Goal: Transaction & Acquisition: Purchase product/service

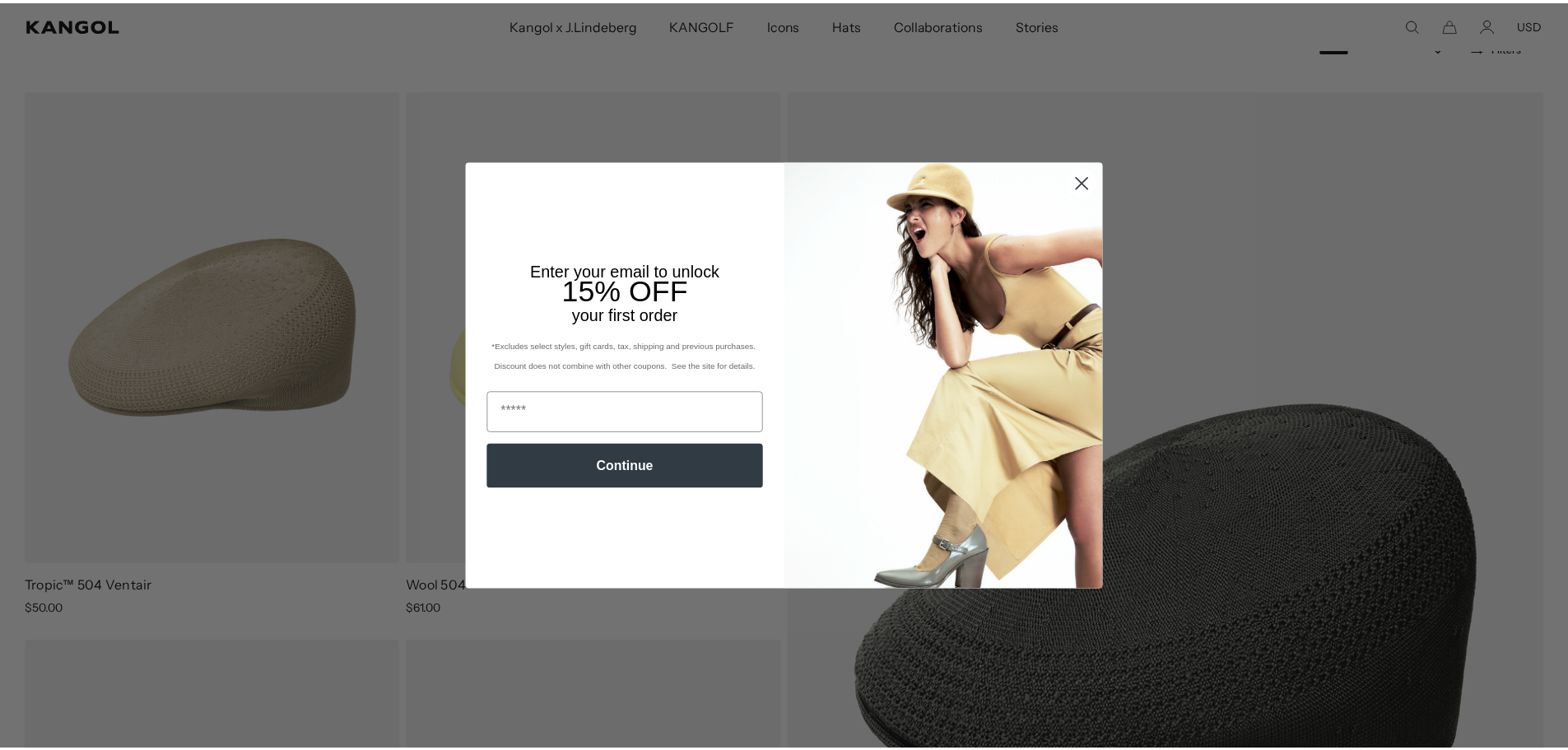
scroll to position [0, 339]
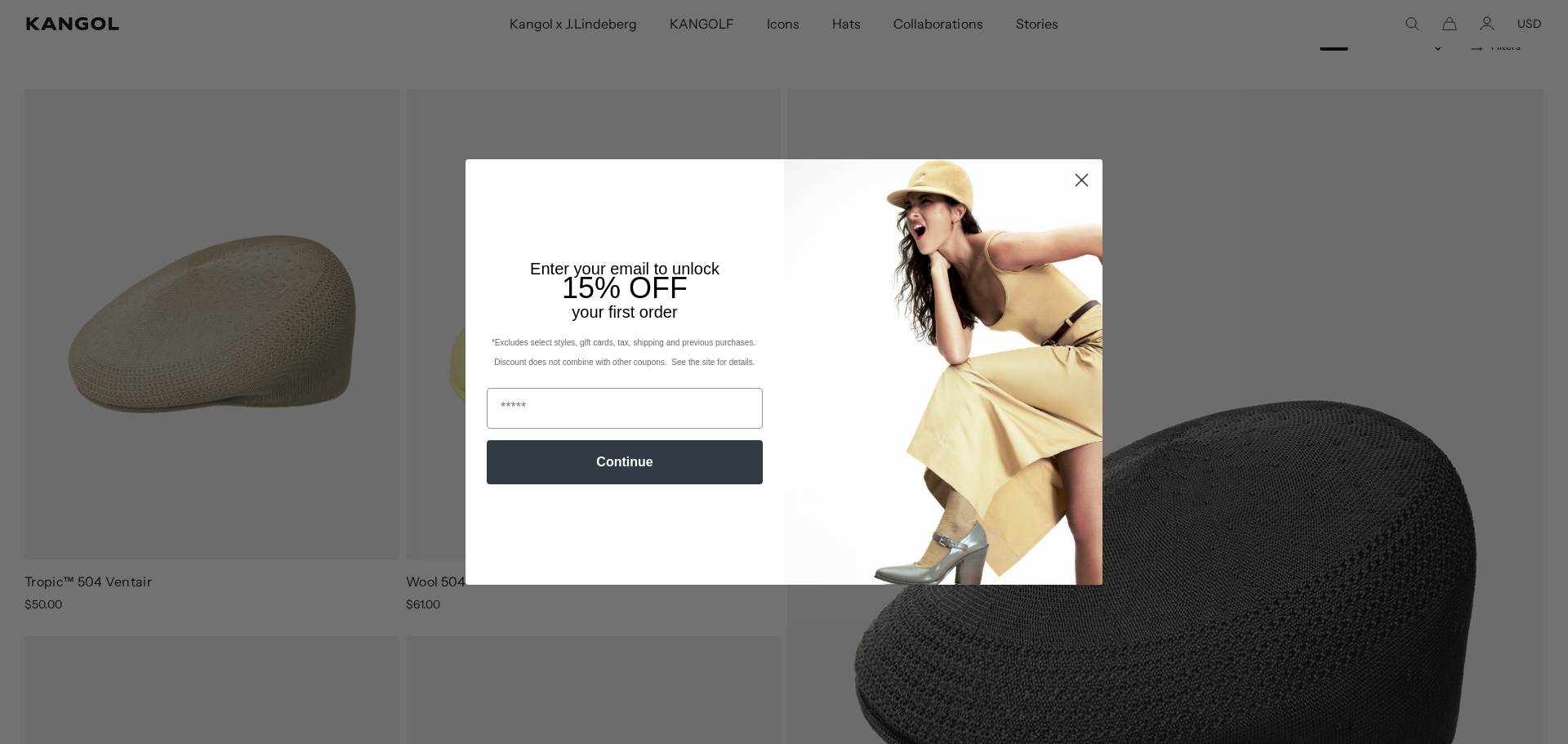
click at [1078, 182] on circle "Close dialog" at bounding box center [1081, 180] width 27 height 27
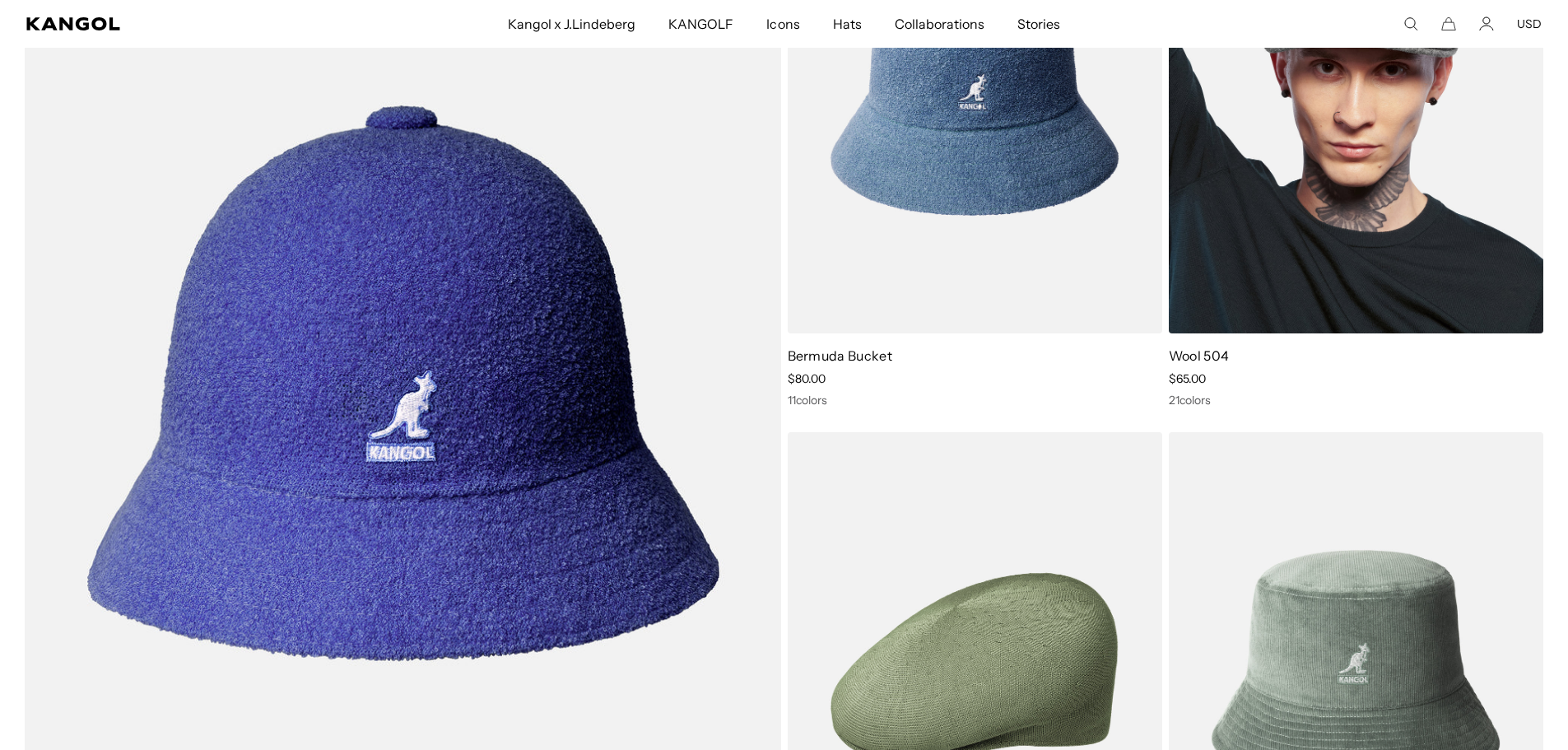
scroll to position [0, 339]
click at [1315, 240] on img at bounding box center [1355, 98] width 375 height 471
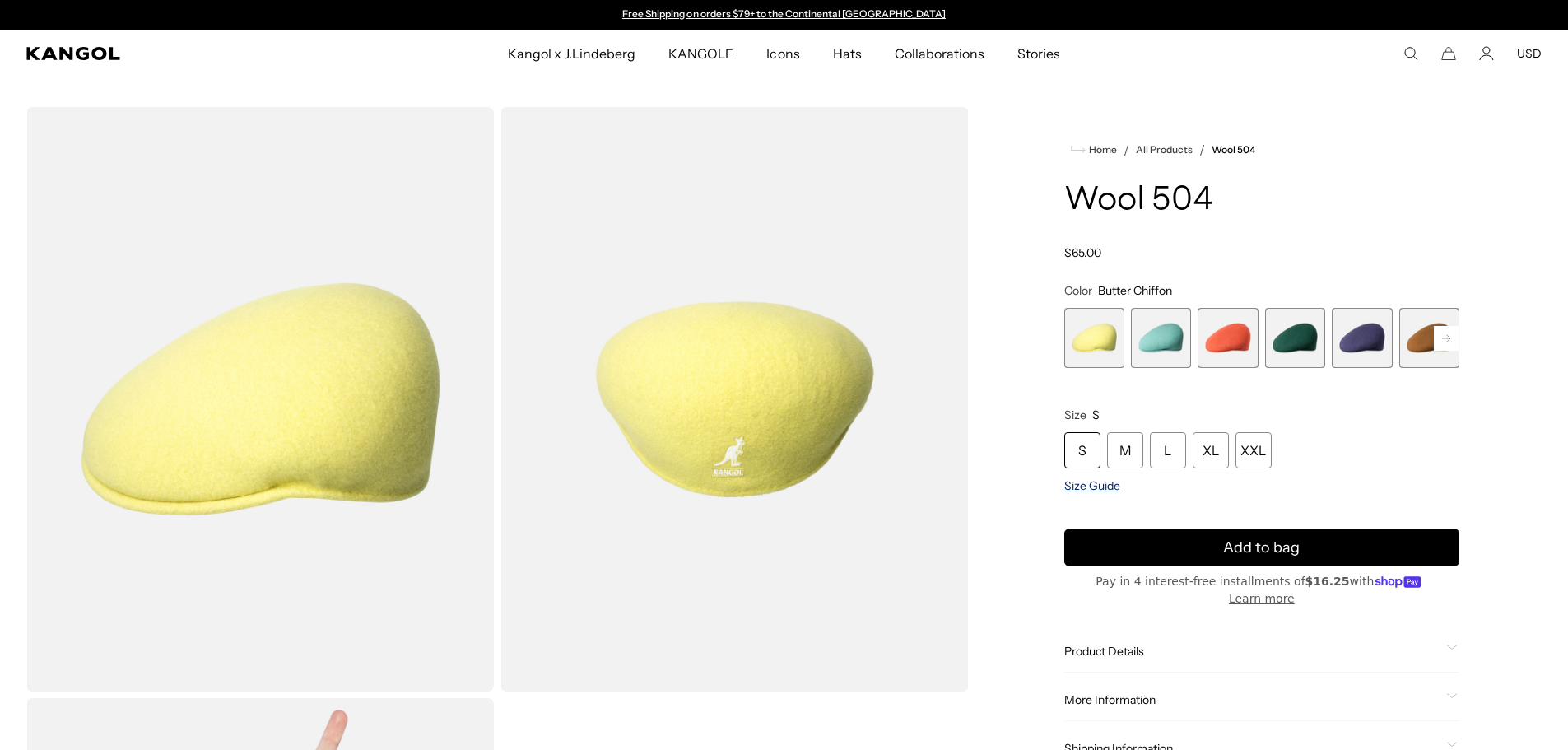
click at [1076, 489] on span "Size Guide" at bounding box center [1092, 486] width 56 height 15
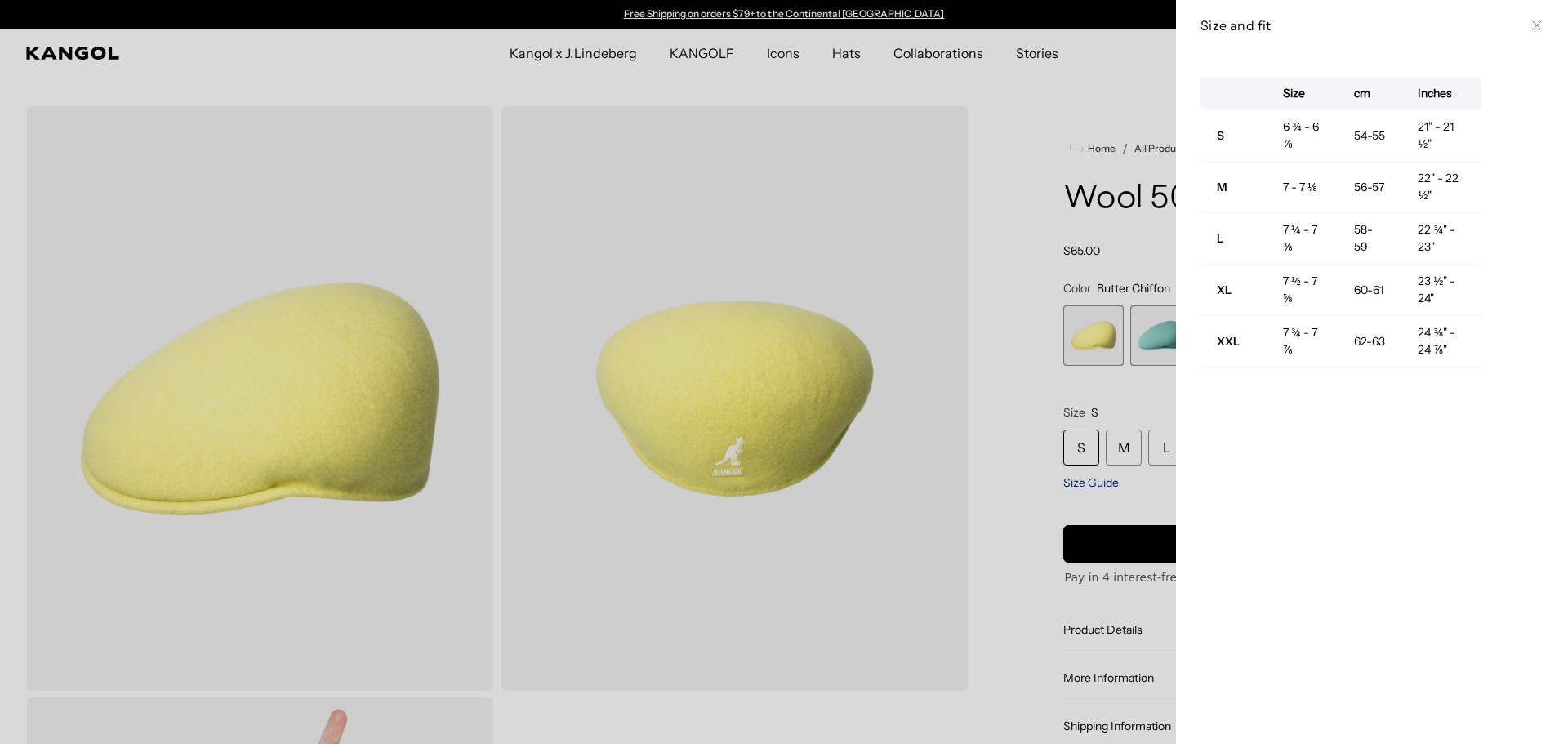
click at [1068, 485] on div at bounding box center [784, 372] width 1568 height 744
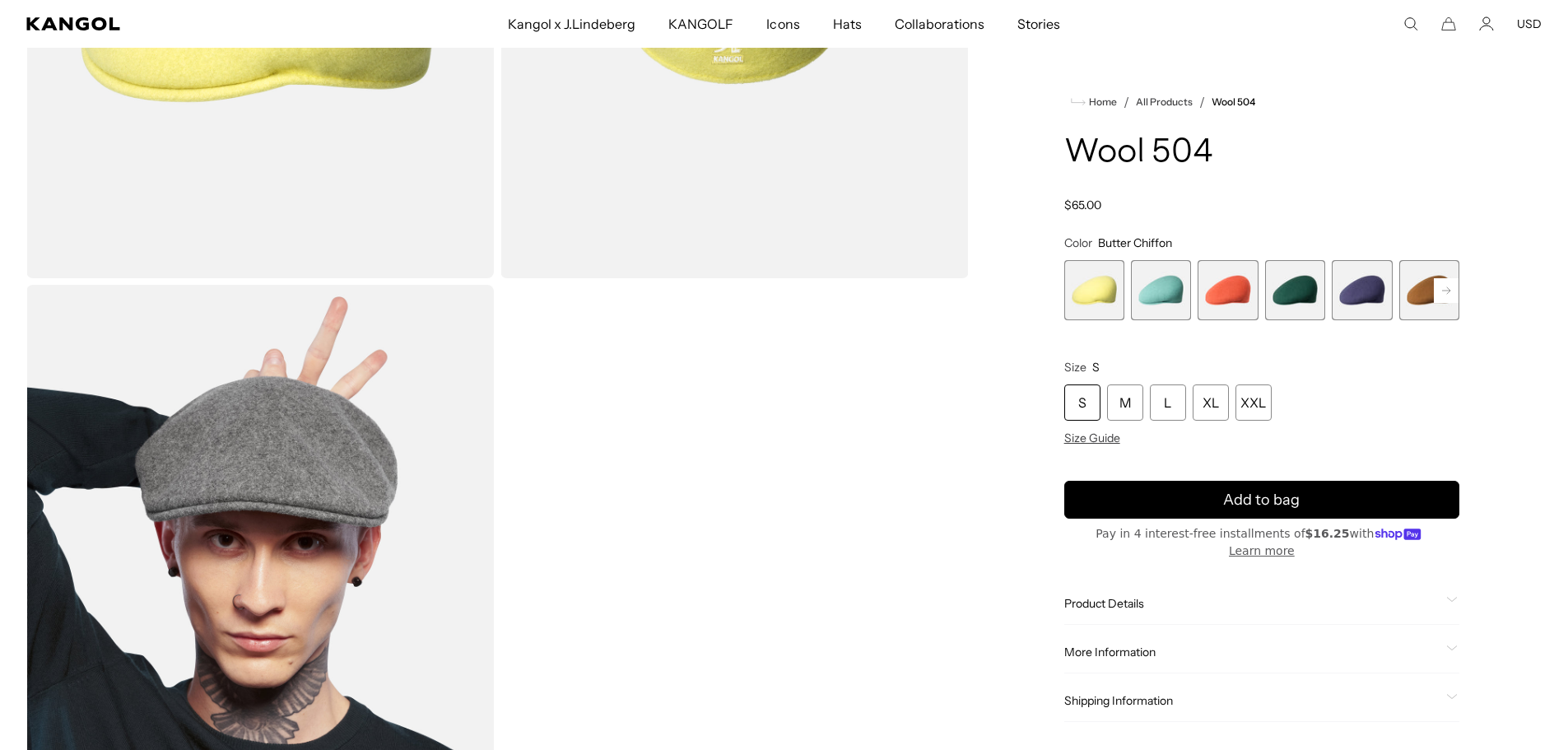
scroll to position [412, 0]
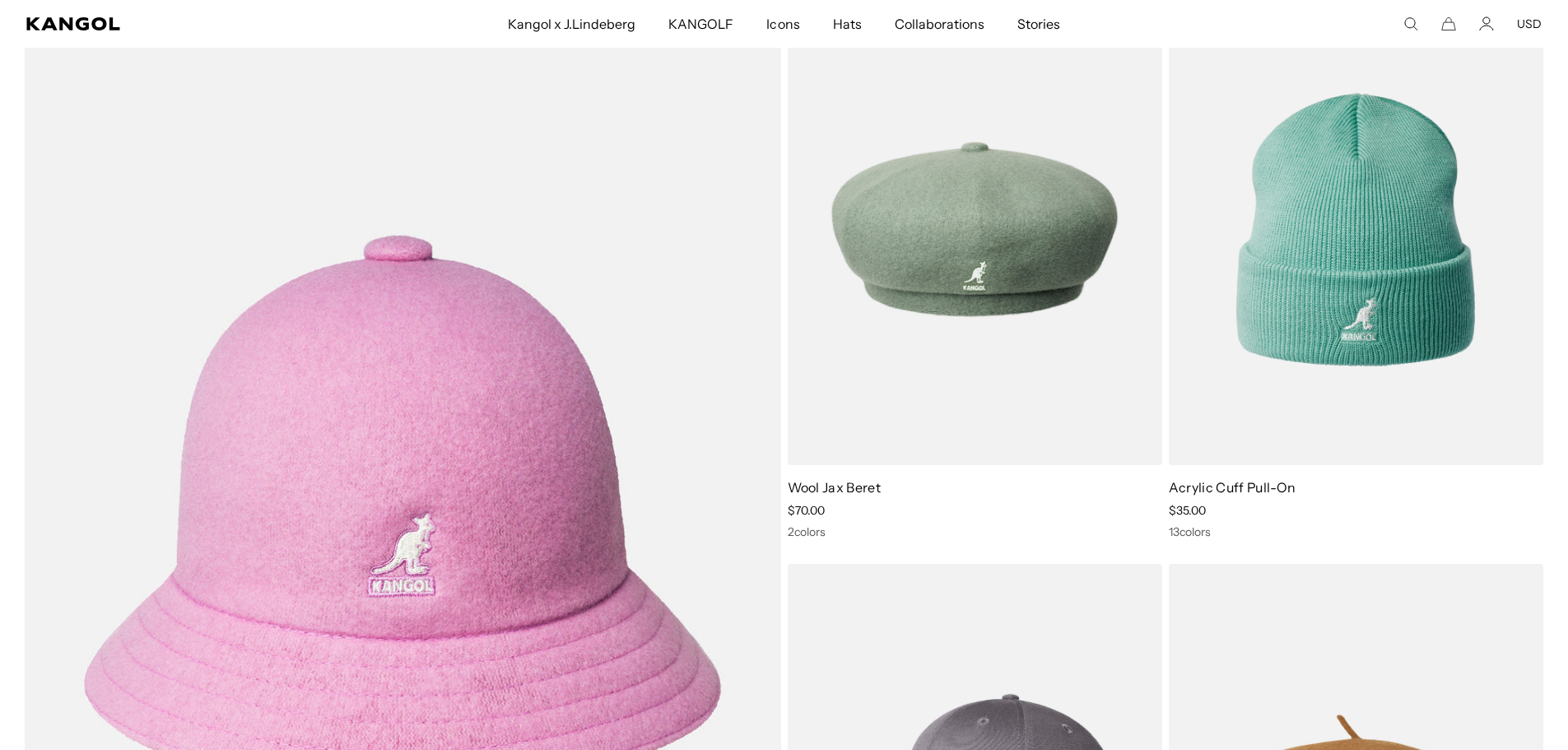
scroll to position [6031, 0]
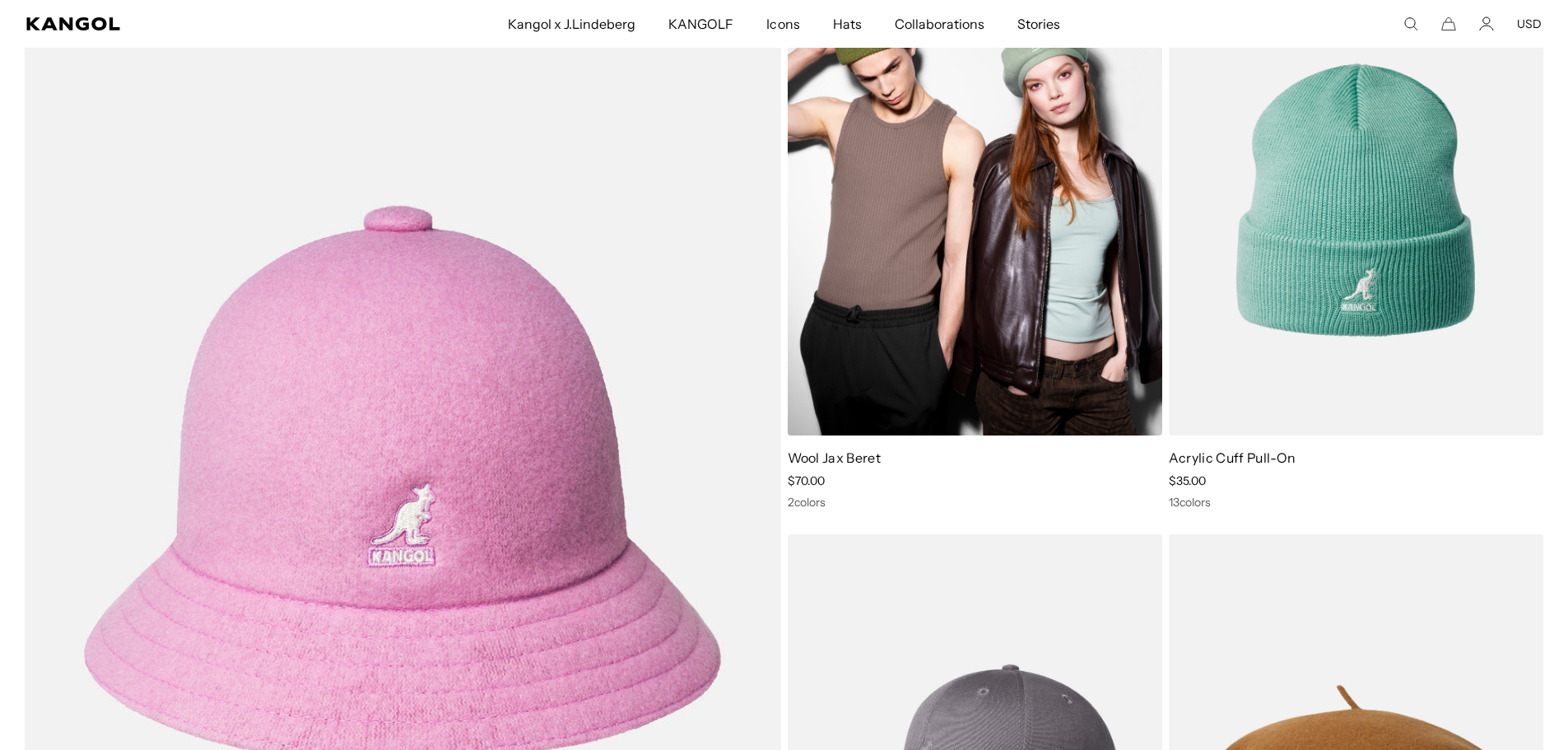
click at [856, 456] on link "Wool Jax Beret" at bounding box center [834, 458] width 93 height 17
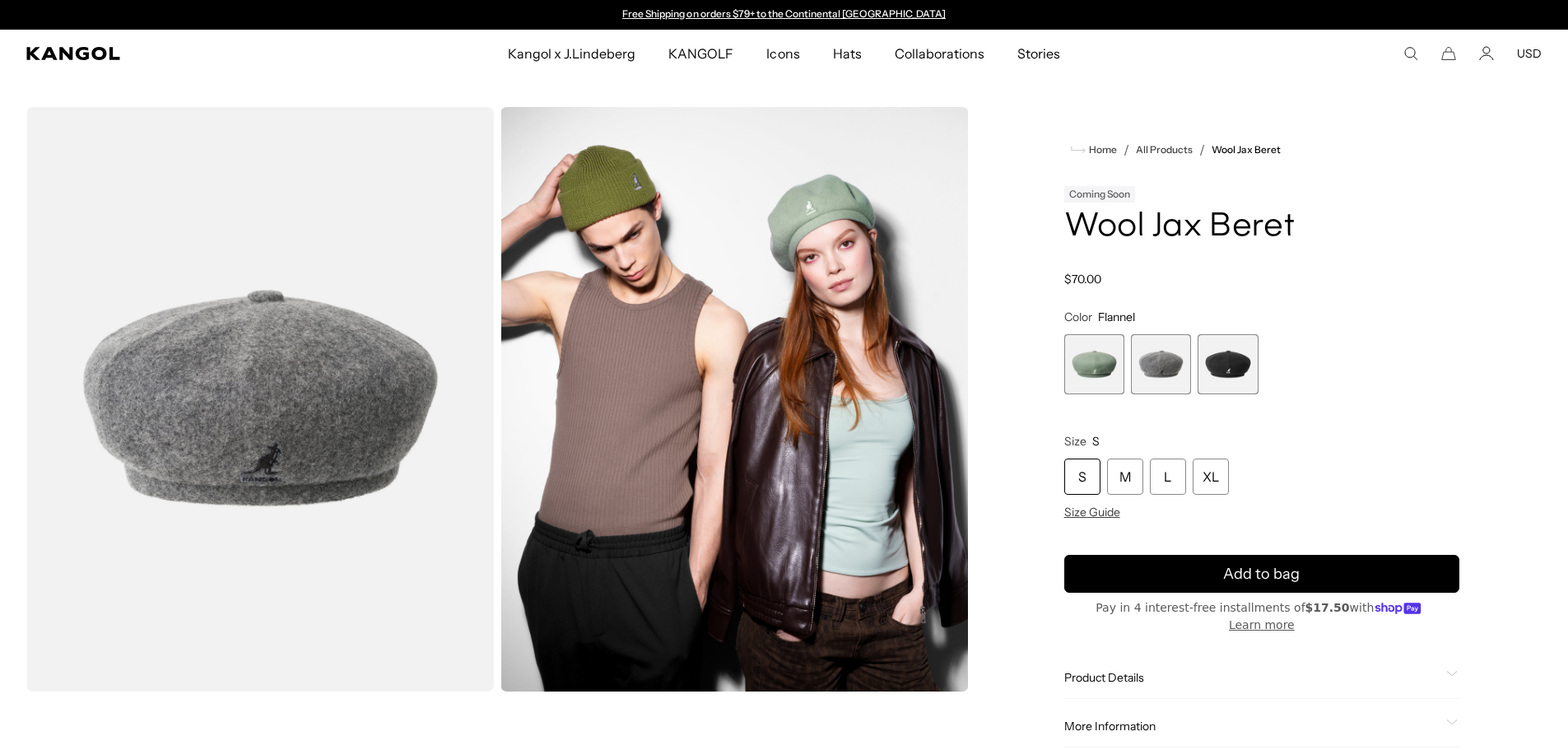
click at [1212, 368] on span "3 of 3" at bounding box center [1227, 364] width 60 height 60
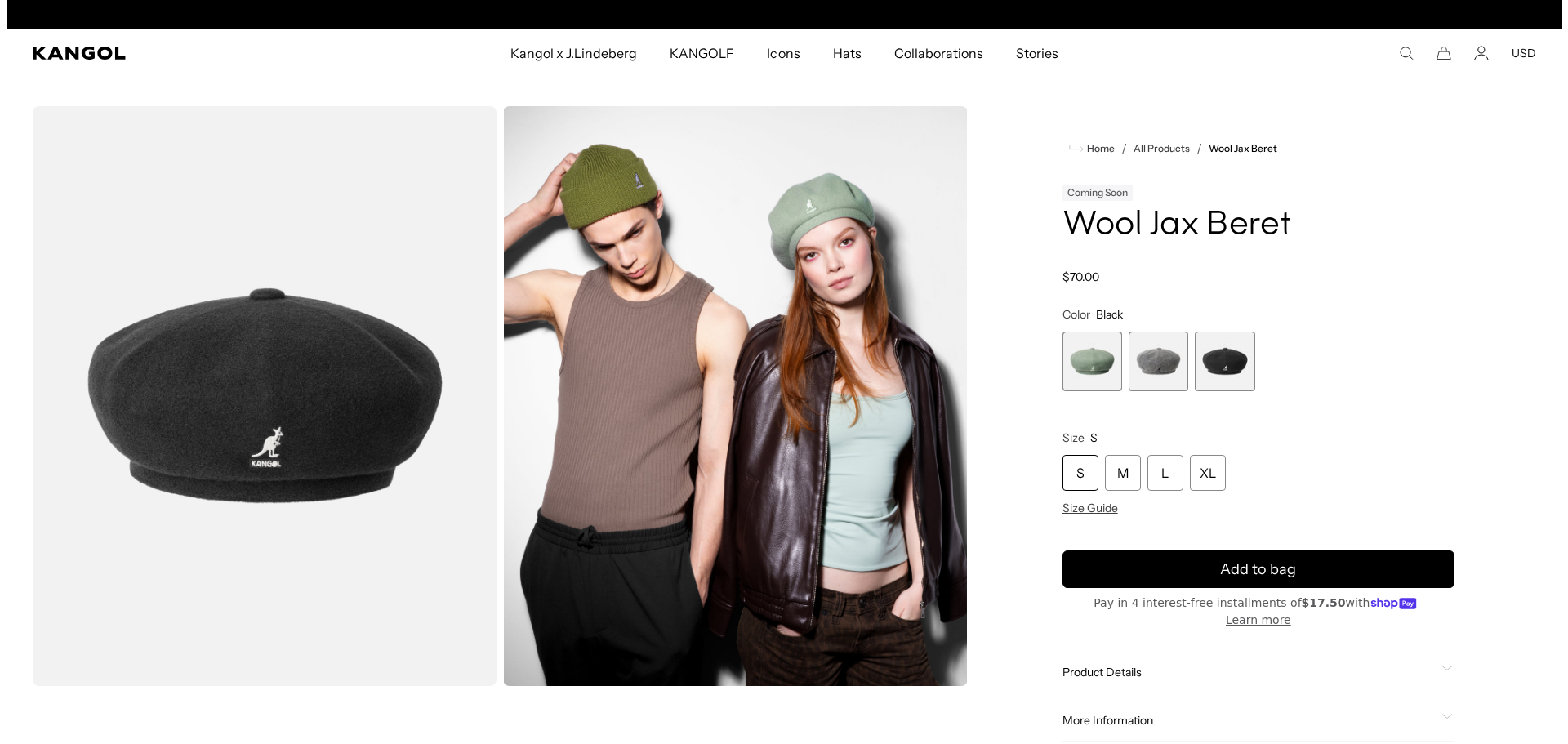
scroll to position [0, 337]
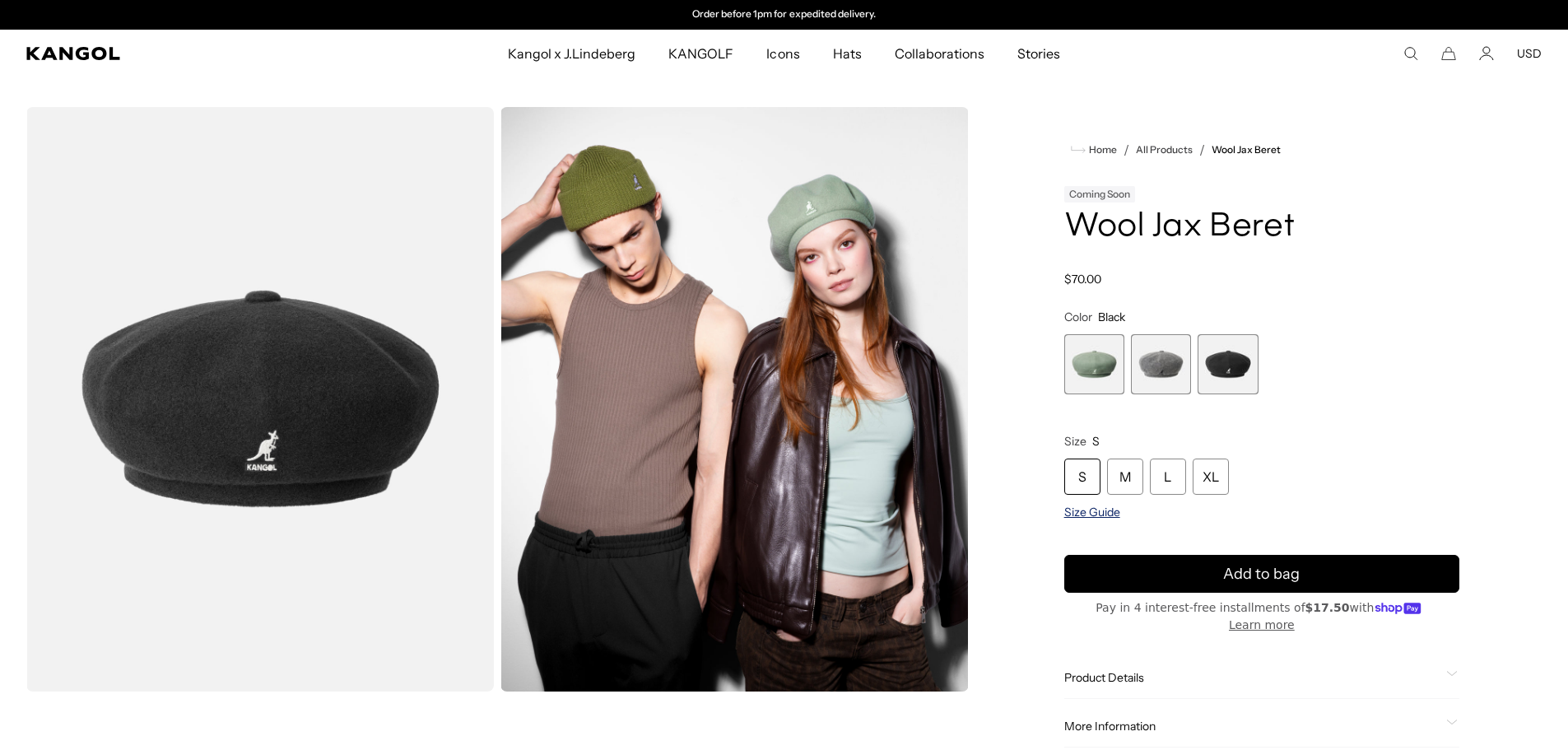
click at [1080, 517] on span "Size Guide" at bounding box center [1092, 512] width 56 height 15
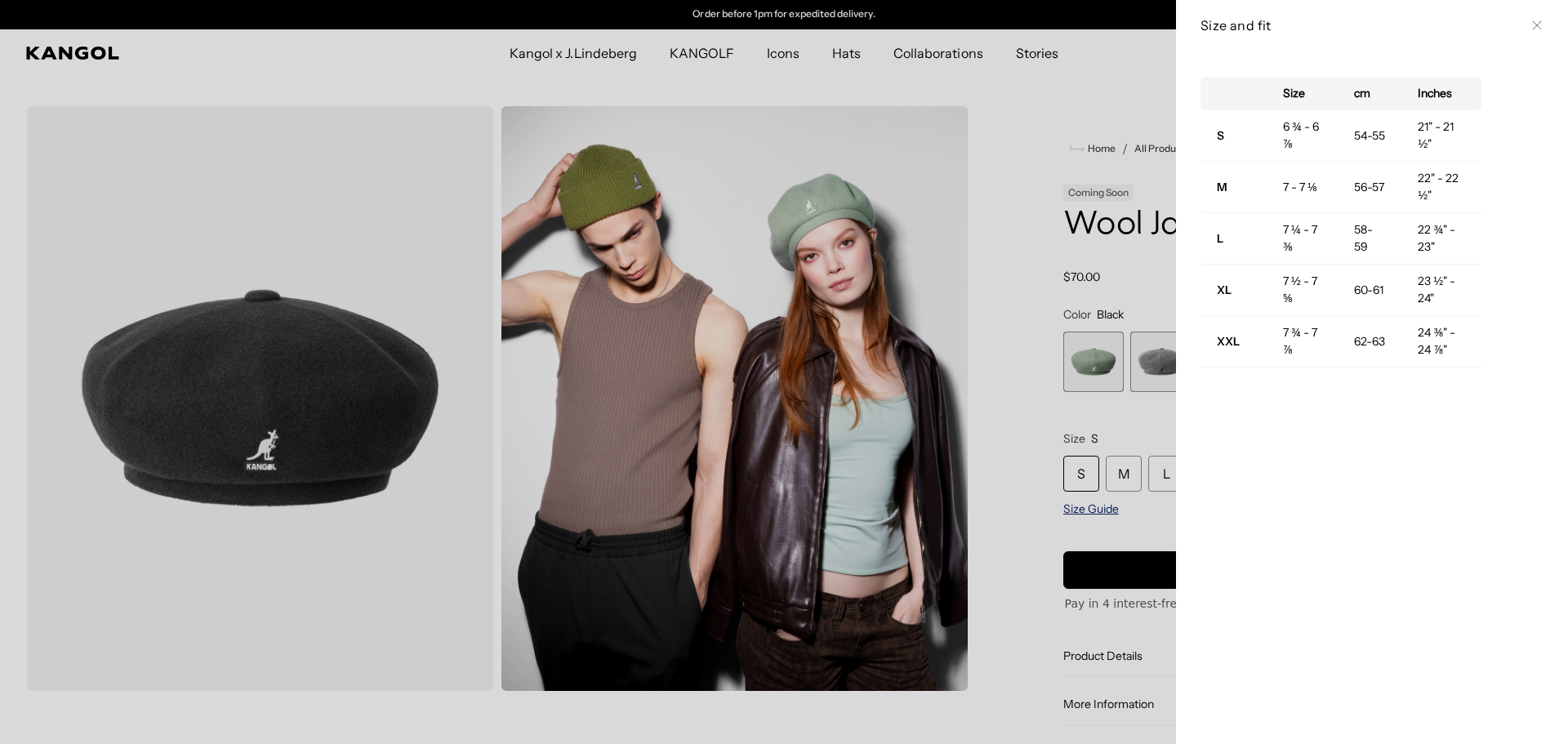
click at [1072, 513] on div at bounding box center [784, 372] width 1568 height 744
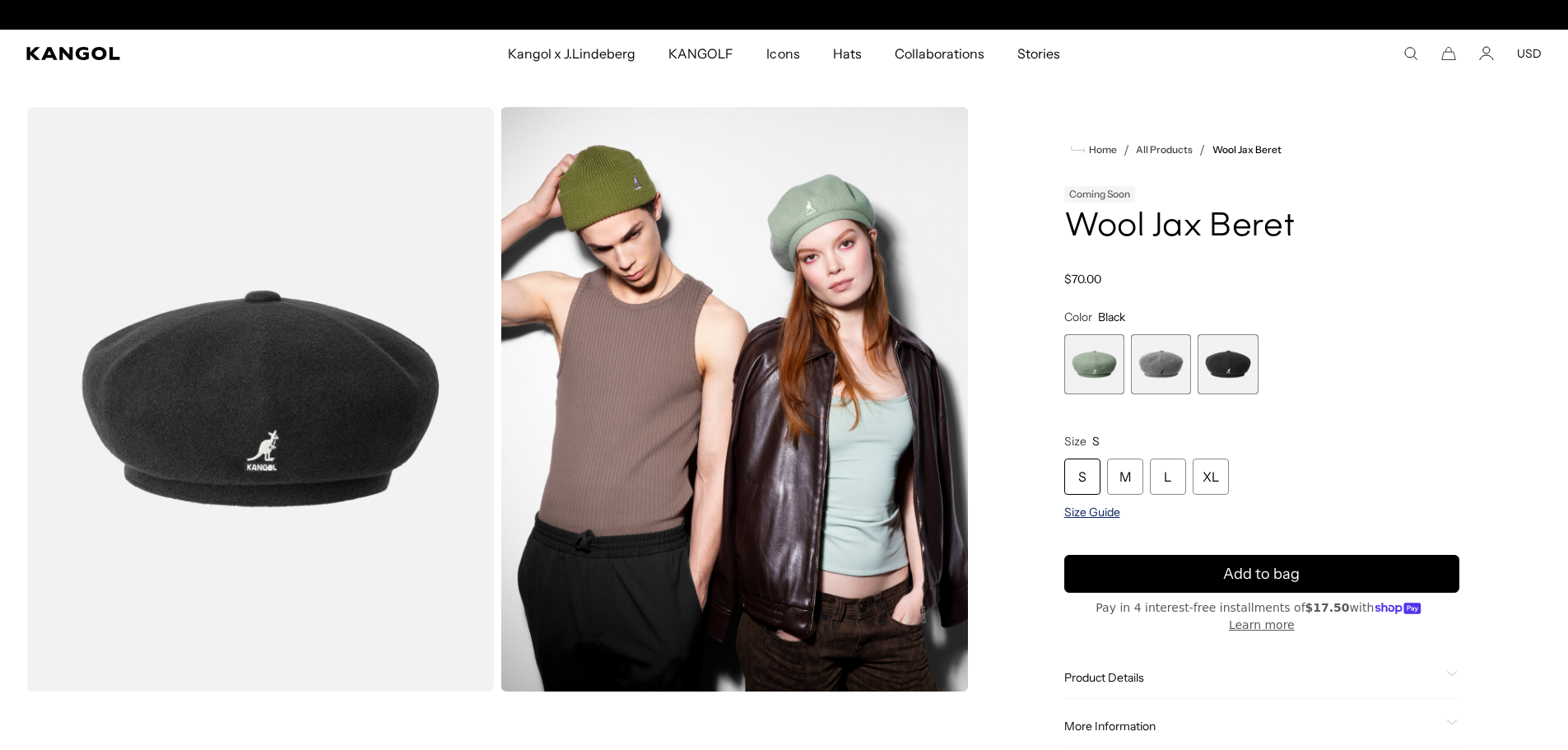
scroll to position [0, 0]
click at [1202, 478] on div "XL" at bounding box center [1210, 476] width 36 height 36
click at [1202, 492] on div "XL" at bounding box center [1210, 476] width 36 height 36
click at [1087, 518] on span "Size Guide" at bounding box center [1092, 512] width 56 height 15
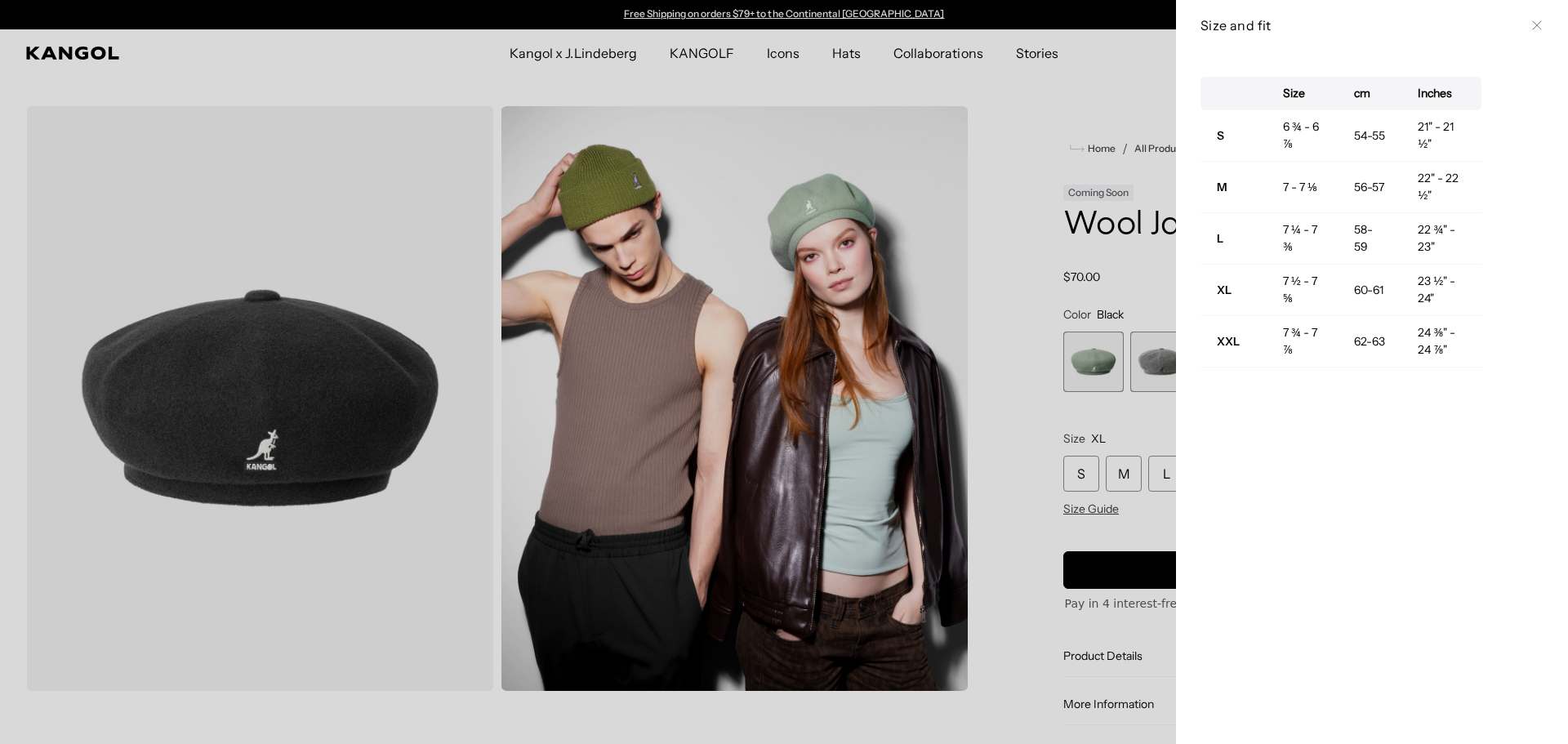
click at [237, 596] on div at bounding box center [784, 372] width 1568 height 744
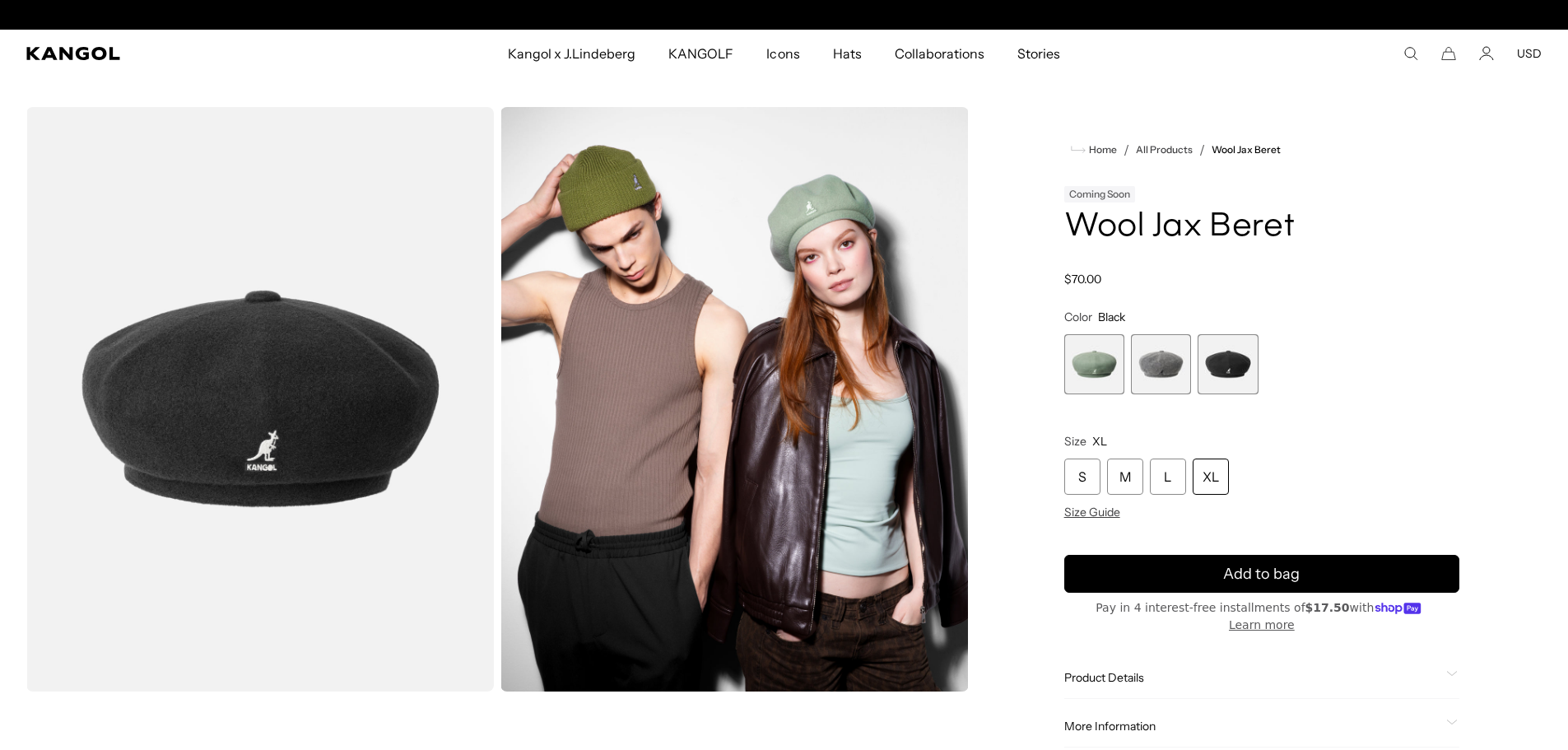
scroll to position [0, 339]
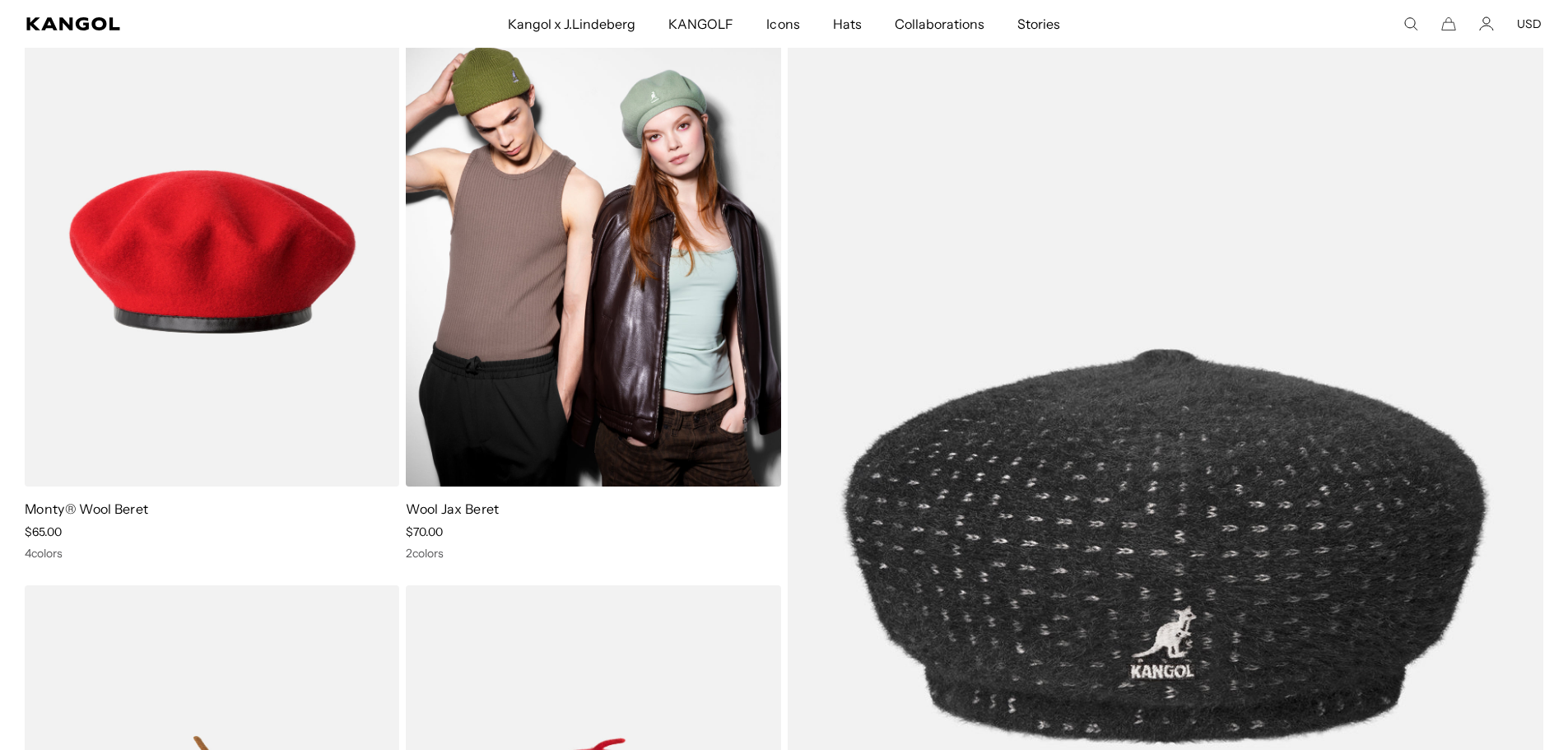
scroll to position [164, 0]
click at [662, 336] on img at bounding box center [593, 252] width 375 height 471
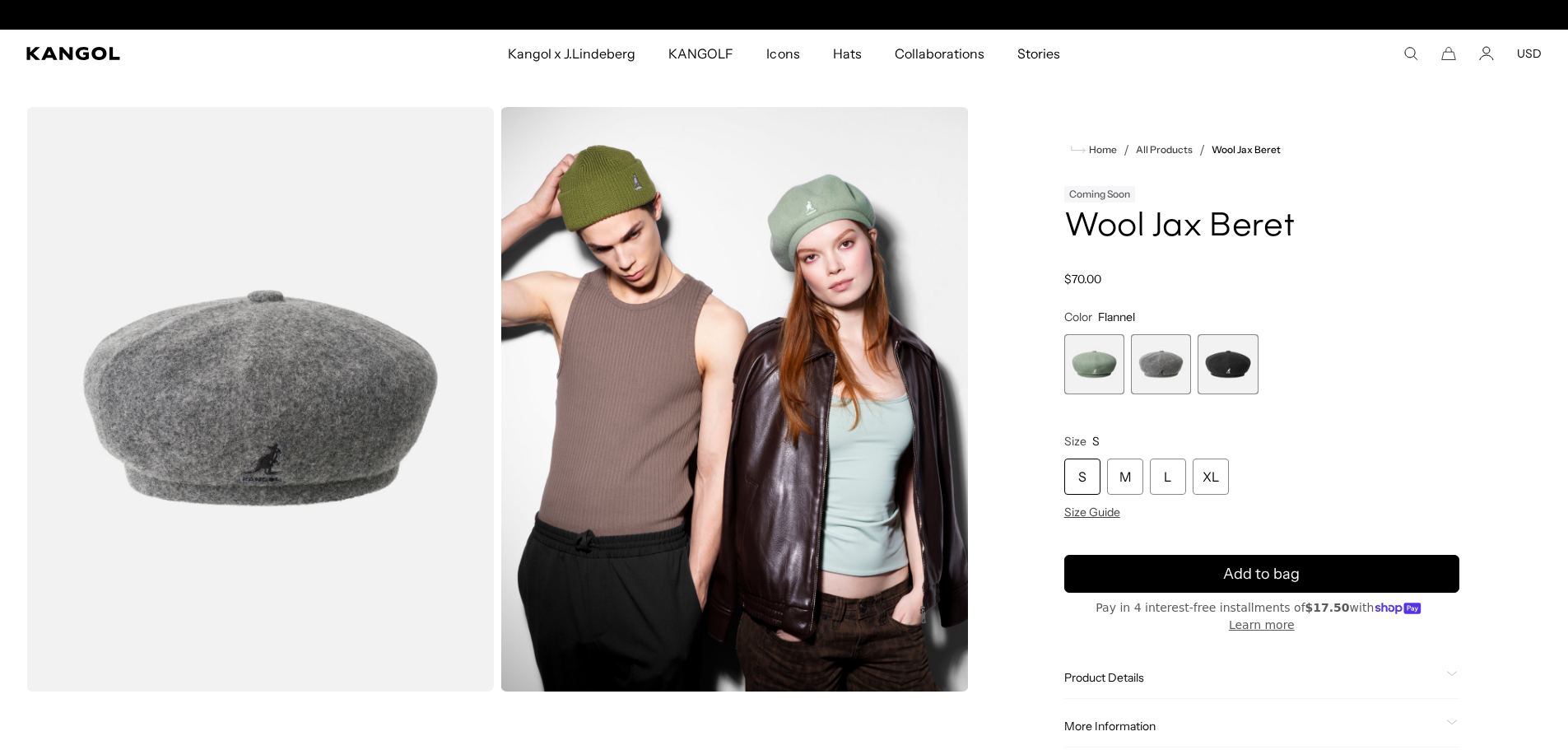
scroll to position [0, 339]
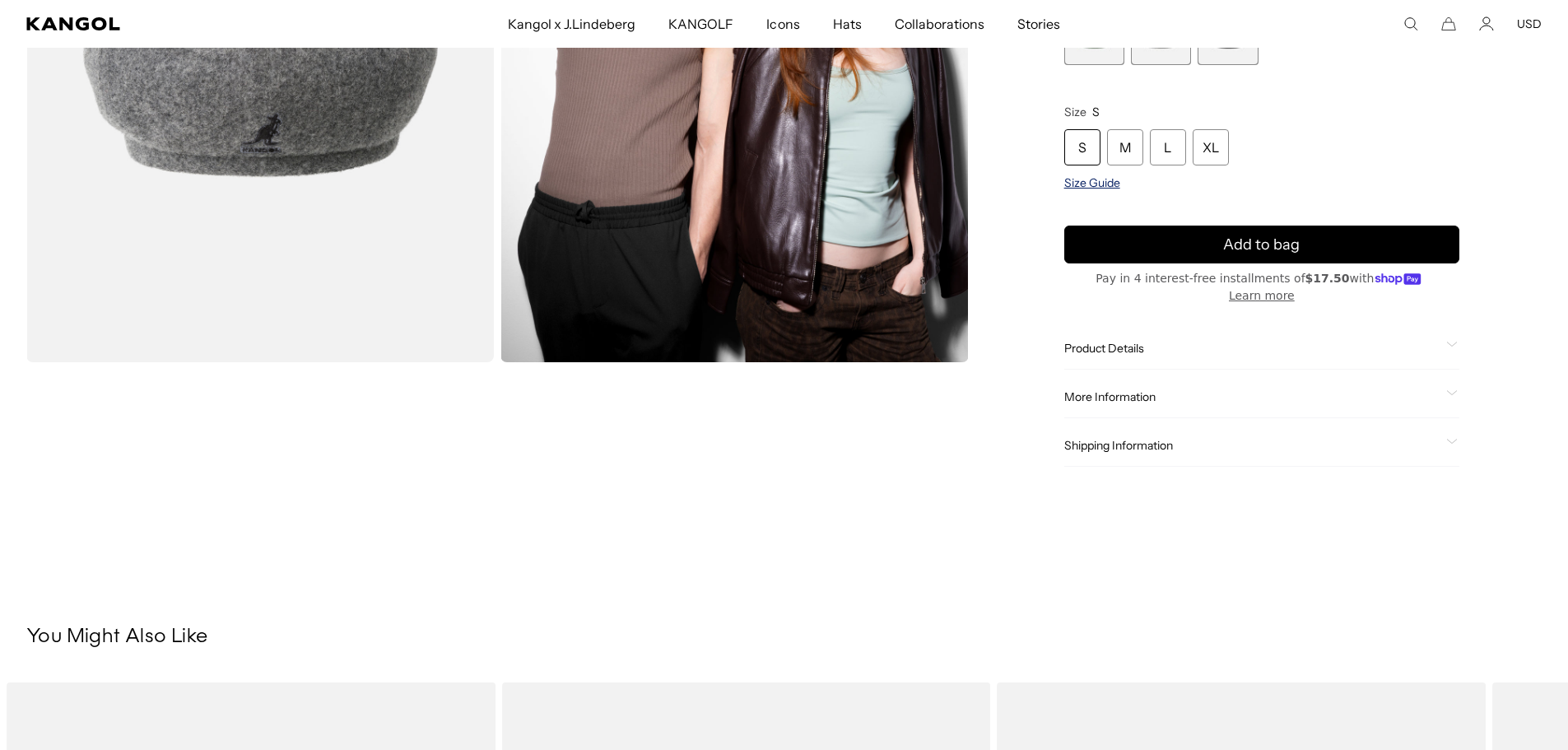
click at [1075, 189] on span "Size Guide" at bounding box center [1092, 183] width 56 height 15
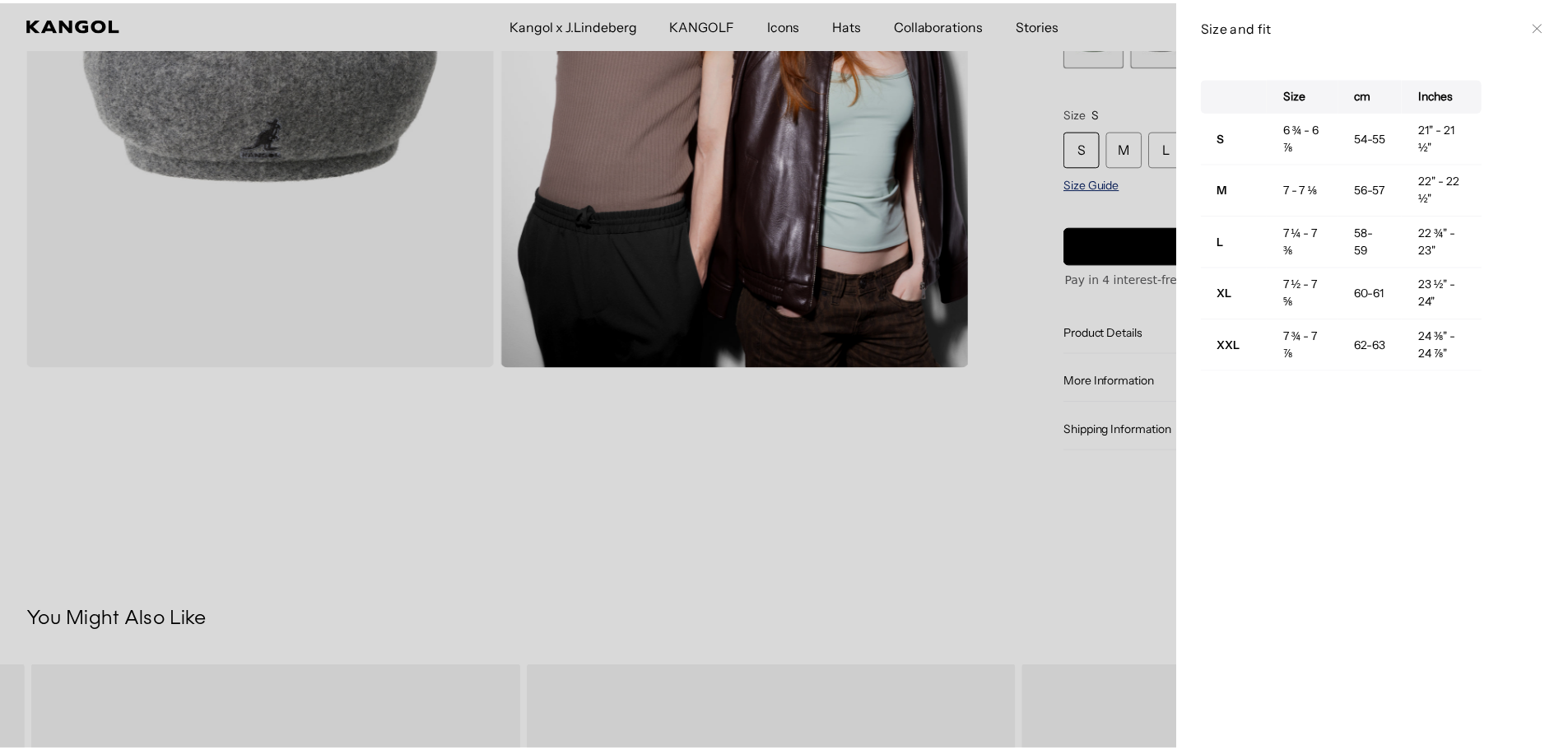
scroll to position [0, 339]
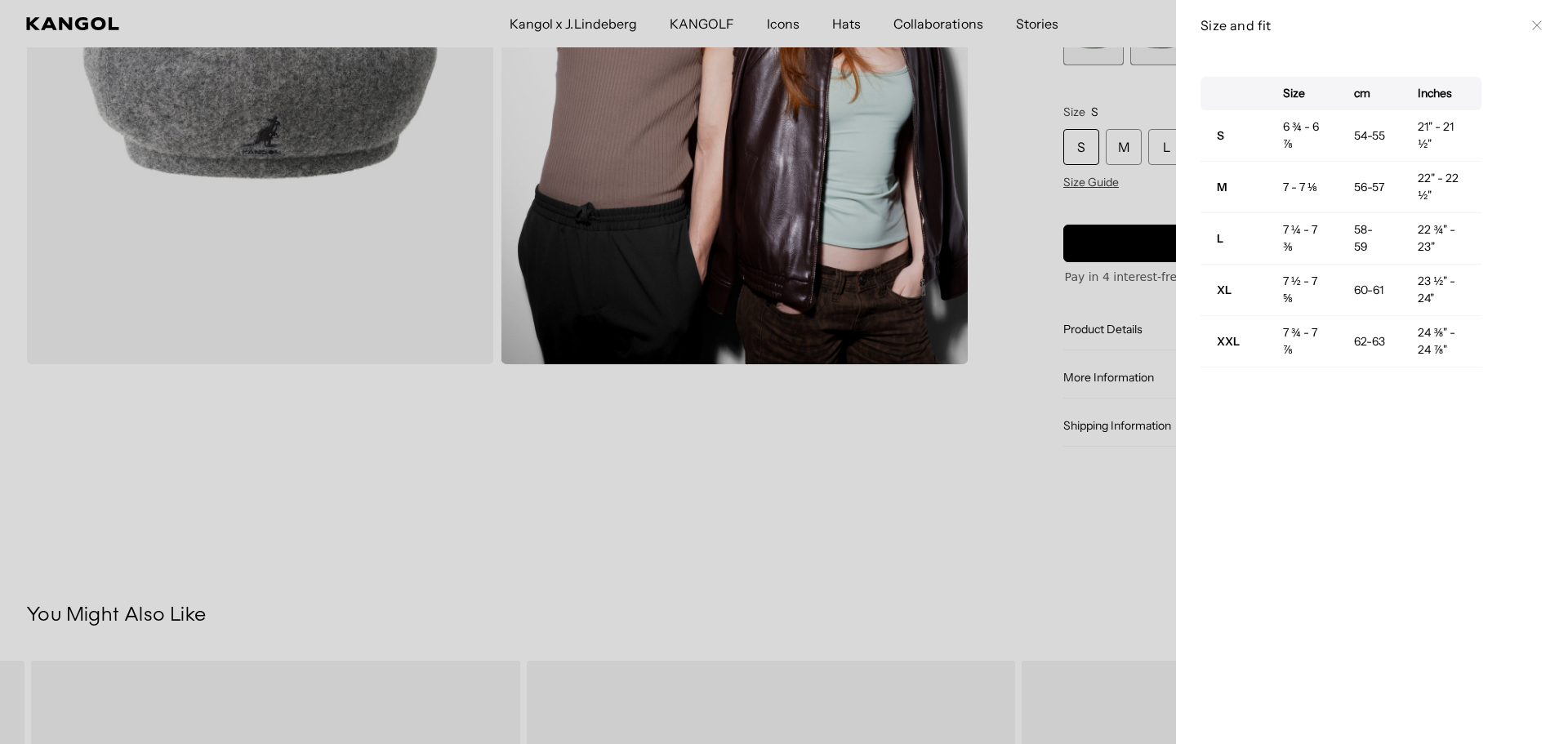
click at [968, 393] on div at bounding box center [784, 372] width 1568 height 744
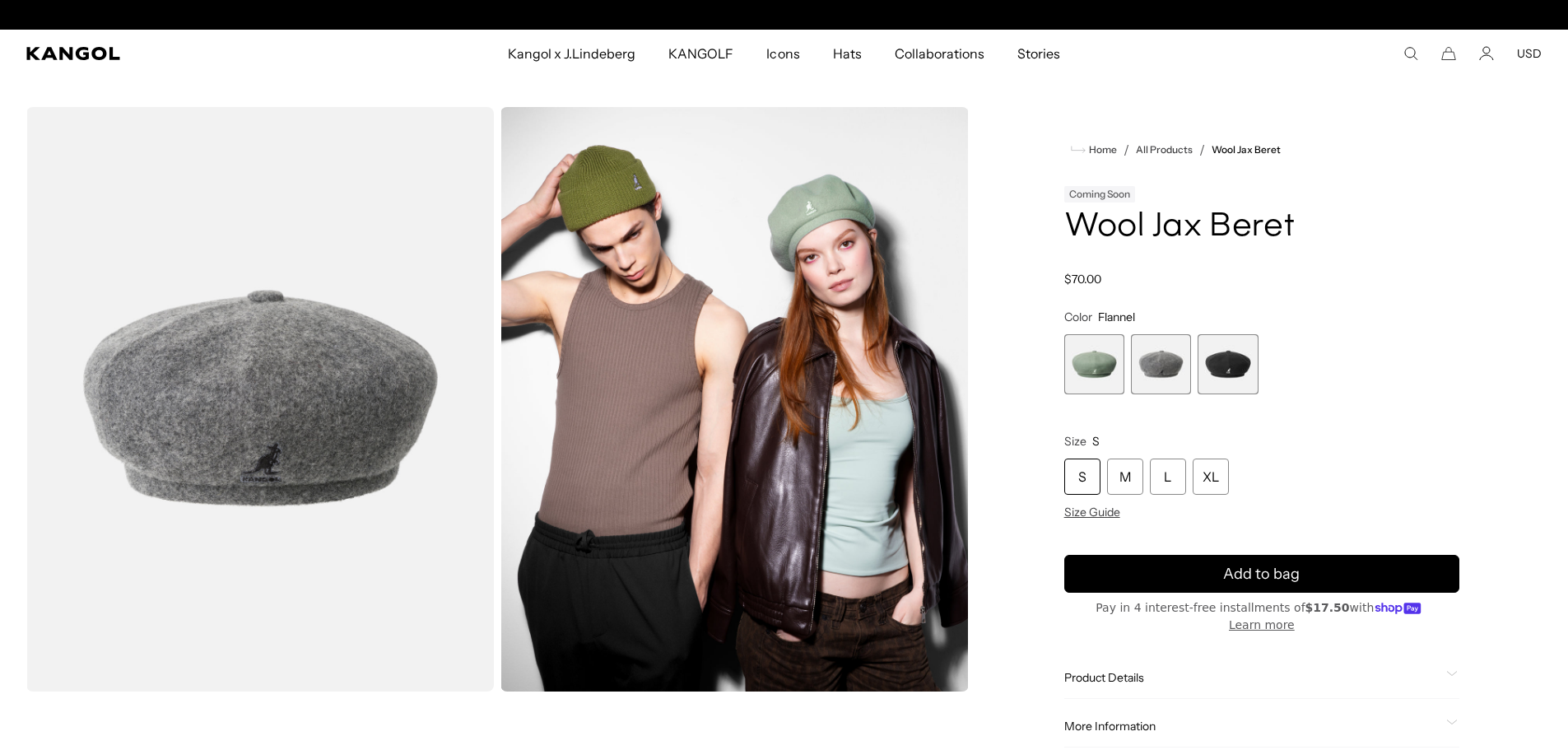
scroll to position [0, 0]
